Goal: Transaction & Acquisition: Book appointment/travel/reservation

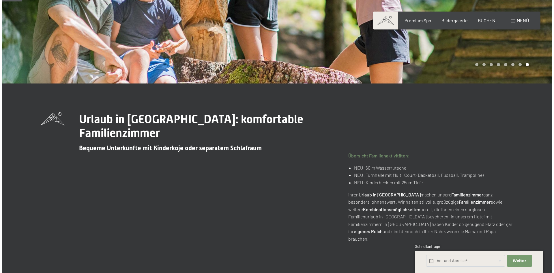
scroll to position [202, 0]
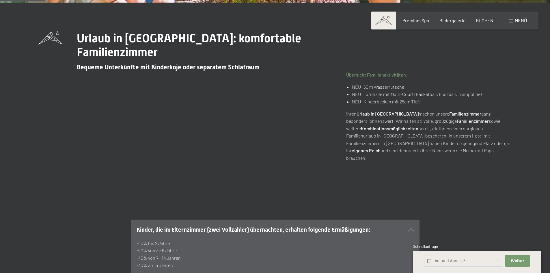
click at [510, 20] on span at bounding box center [511, 21] width 4 height 3
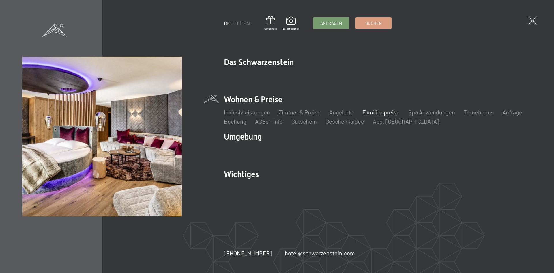
click at [382, 112] on link "Familienpreise" at bounding box center [381, 112] width 37 height 7
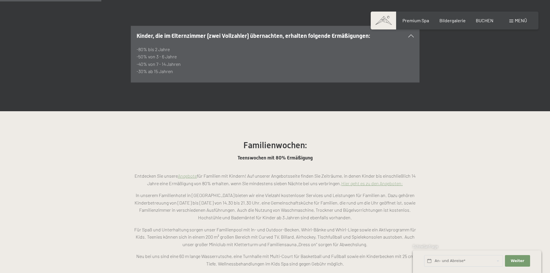
scroll to position [462, 0]
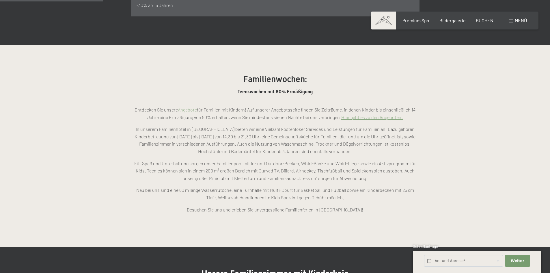
click at [192, 107] on link "Angebote" at bounding box center [187, 109] width 19 height 5
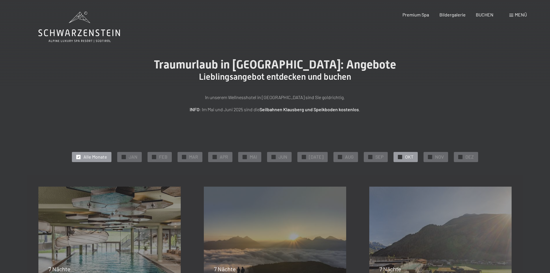
click at [405, 157] on span "OKT" at bounding box center [409, 157] width 8 height 6
